Goal: Use online tool/utility: Utilize a website feature to perform a specific function

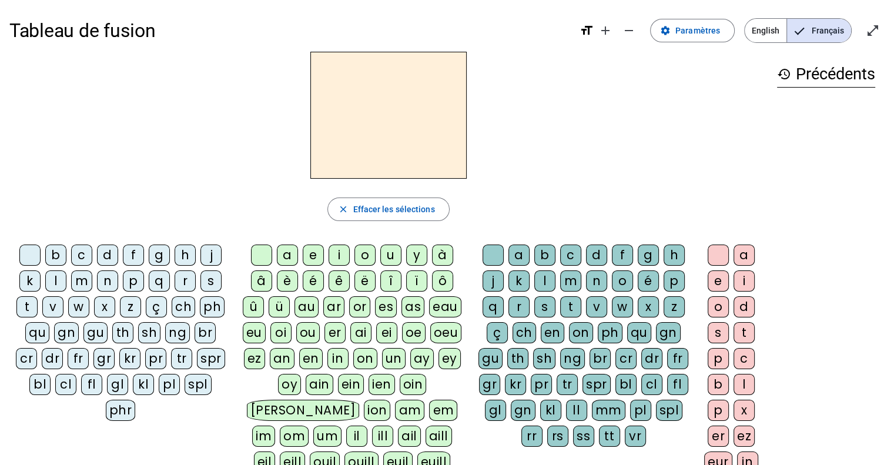
click at [132, 259] on div "f" at bounding box center [133, 255] width 21 height 21
click at [287, 258] on div "a" at bounding box center [287, 255] width 21 height 21
click at [590, 277] on div "n" at bounding box center [596, 280] width 21 height 21
click at [714, 438] on div "er" at bounding box center [718, 436] width 21 height 21
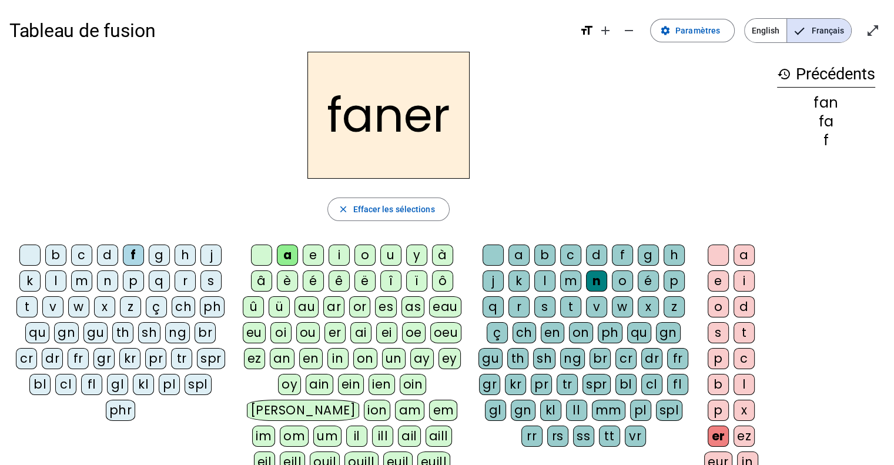
click at [133, 277] on div "p" at bounding box center [133, 280] width 21 height 21
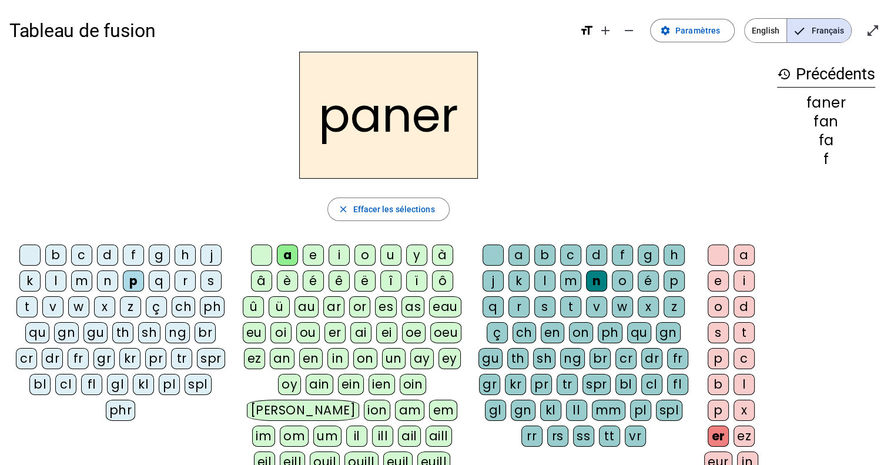
click at [594, 307] on div "v" at bounding box center [596, 306] width 21 height 21
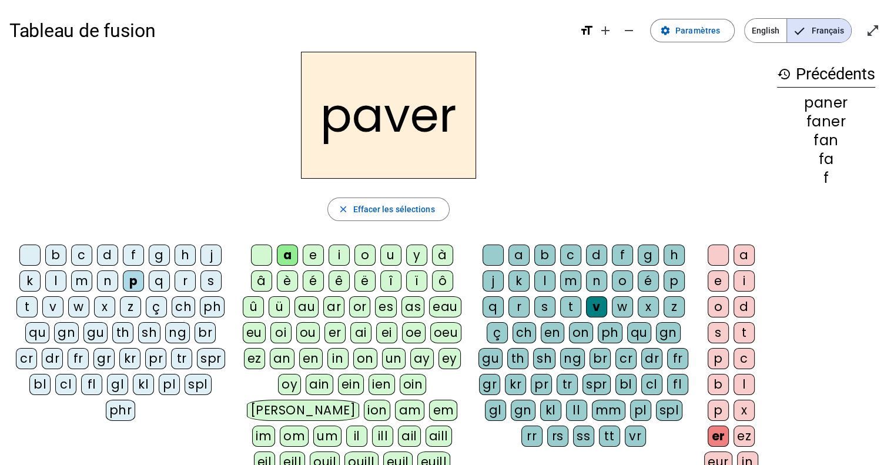
click at [63, 259] on div "b" at bounding box center [55, 255] width 21 height 21
click at [55, 279] on div "l" at bounding box center [55, 280] width 21 height 21
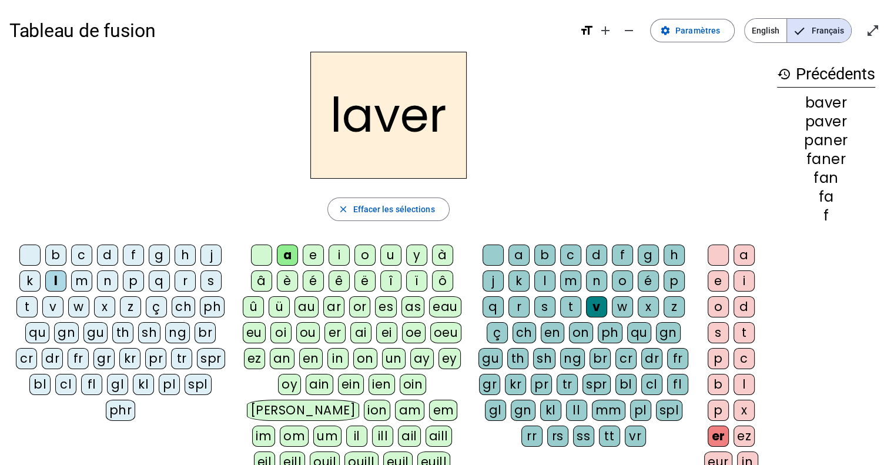
click at [566, 255] on div "c" at bounding box center [570, 255] width 21 height 21
click at [159, 384] on div "pl" at bounding box center [169, 384] width 21 height 21
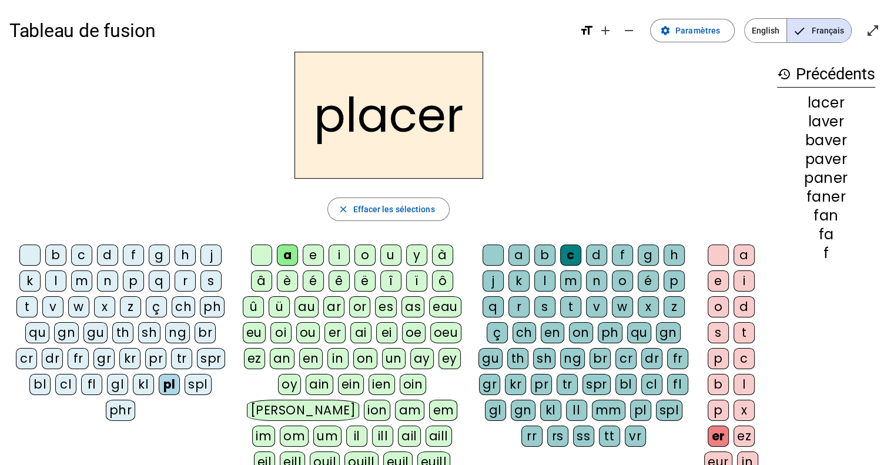
click at [107, 386] on div "gl" at bounding box center [117, 384] width 21 height 21
